Goal: Information Seeking & Learning: Understand process/instructions

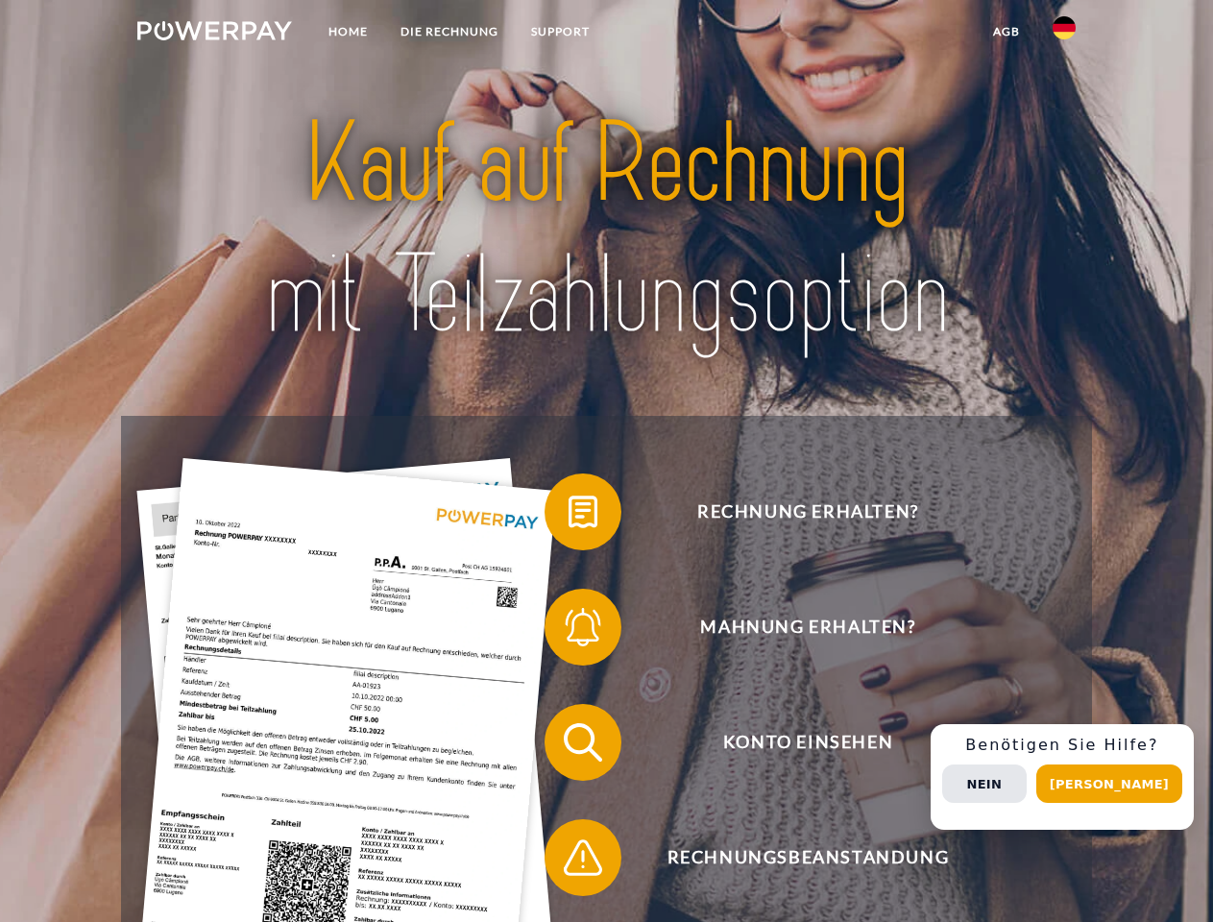
click at [214, 34] on img at bounding box center [214, 30] width 155 height 19
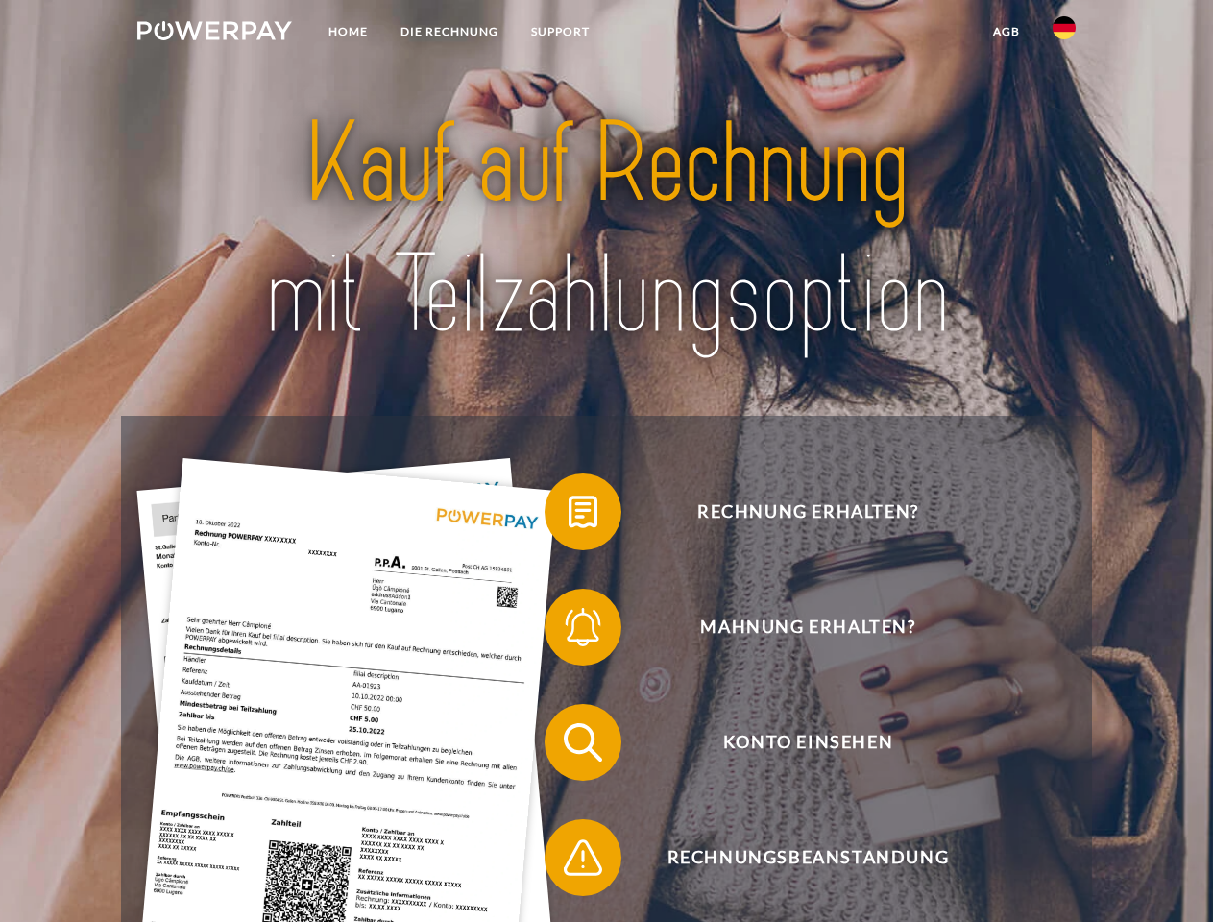
click at [1064, 34] on img at bounding box center [1063, 27] width 23 height 23
click at [1005, 32] on link "agb" at bounding box center [1006, 31] width 60 height 35
click at [568, 516] on span at bounding box center [554, 512] width 96 height 96
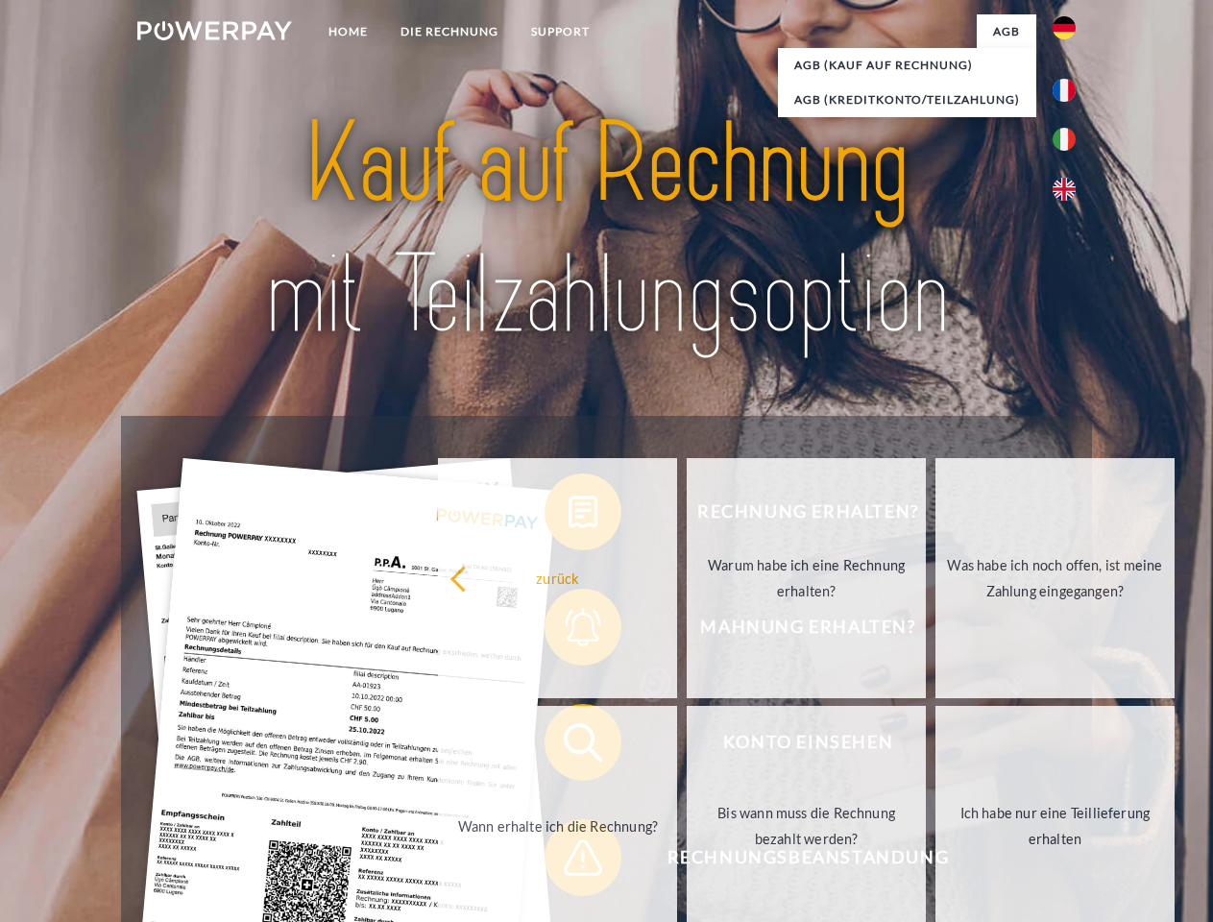
click at [686, 631] on link "Warum habe ich eine Rechnung erhalten?" at bounding box center [805, 578] width 239 height 240
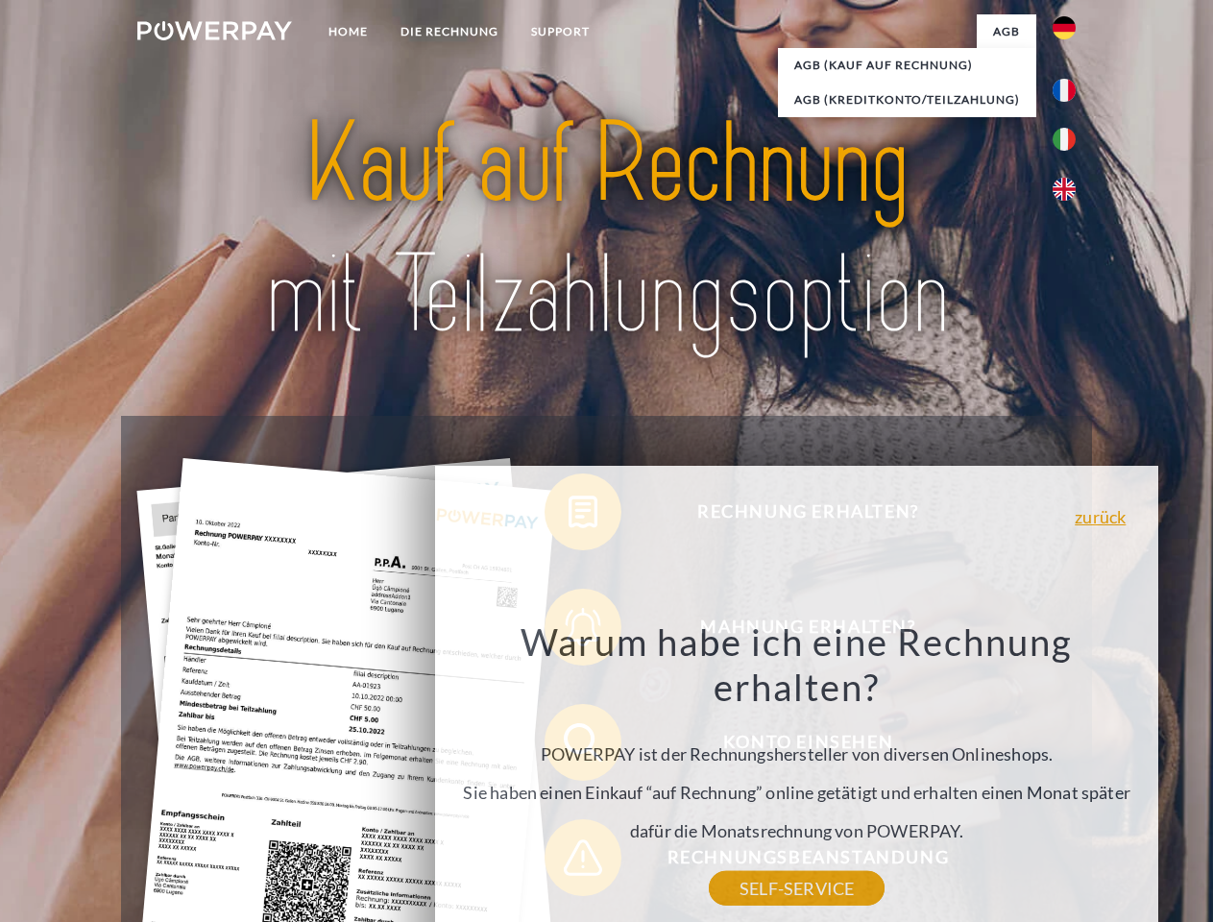
click at [568, 746] on div "Warum habe ich eine Rechnung erhalten? POWERPAY ist der Rechnungshersteller von…" at bounding box center [796, 753] width 701 height 270
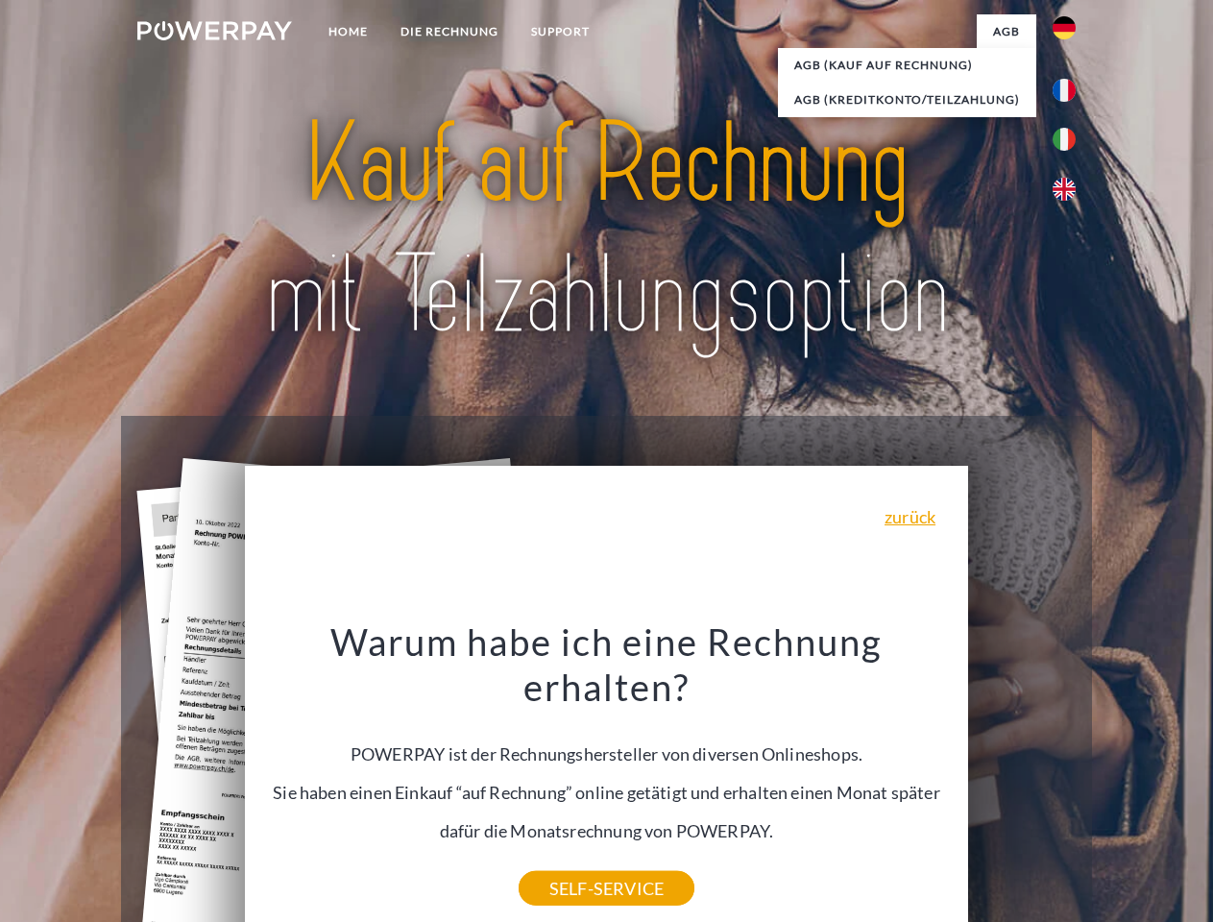
click at [568, 861] on div "Warum habe ich eine Rechnung erhalten? POWERPAY ist der Rechnungshersteller von…" at bounding box center [606, 753] width 701 height 270
click at [1069, 777] on div "Rechnung erhalten? Mahnung erhalten? Konto einsehen" at bounding box center [606, 800] width 970 height 768
click at [1021, 781] on span "Konto einsehen" at bounding box center [807, 742] width 470 height 77
click at [1116, 783] on header "Home DIE RECHNUNG SUPPORT" at bounding box center [606, 663] width 1213 height 1326
